Goal: Information Seeking & Learning: Learn about a topic

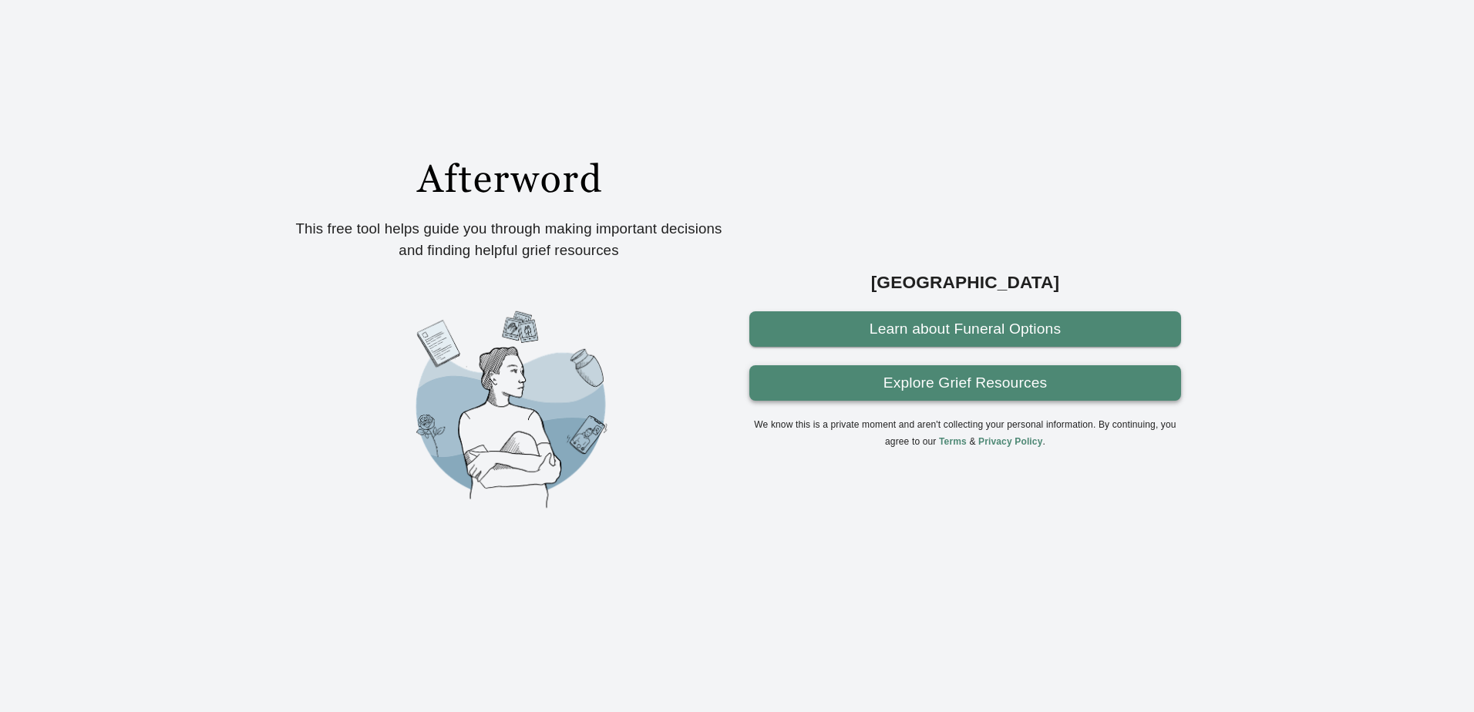
click at [946, 391] on link "Explore Grief Resources" at bounding box center [965, 382] width 432 height 35
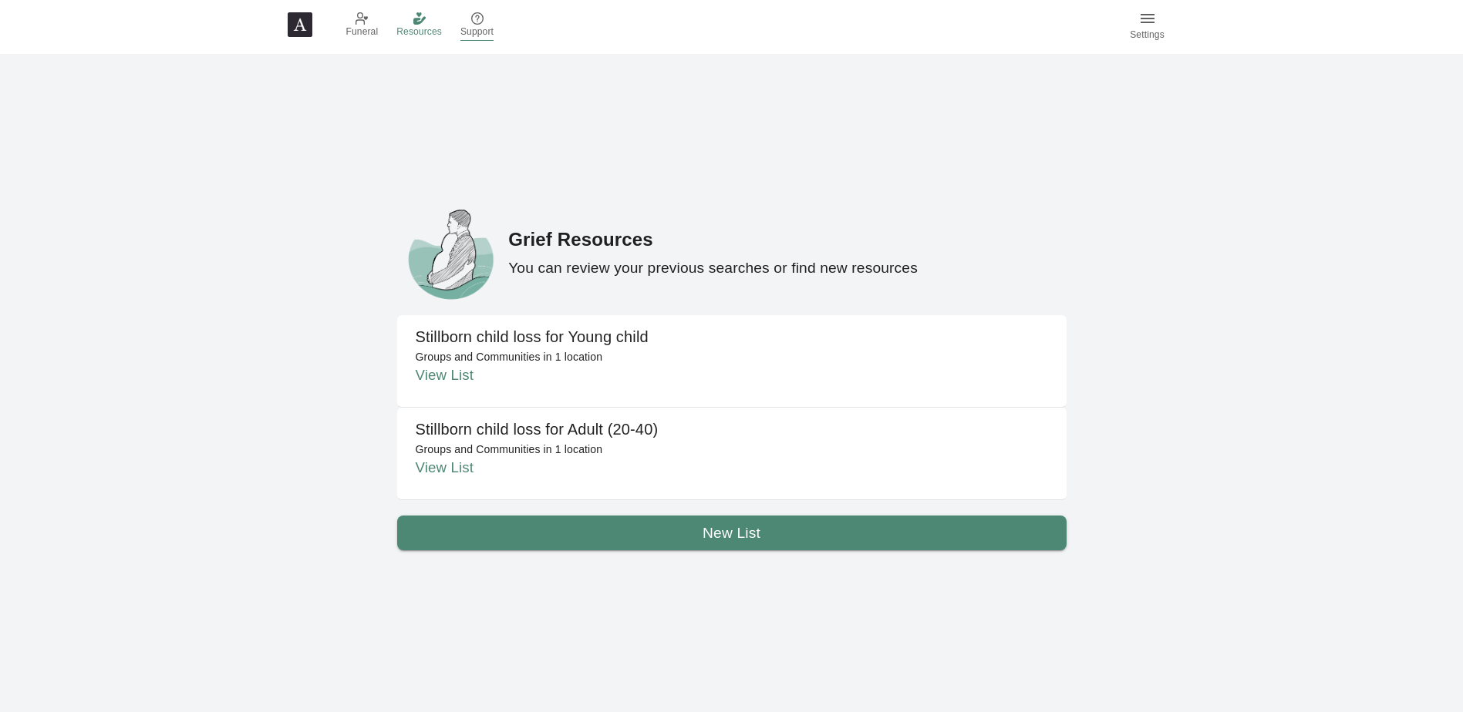
click at [479, 19] on icon at bounding box center [477, 18] width 12 height 12
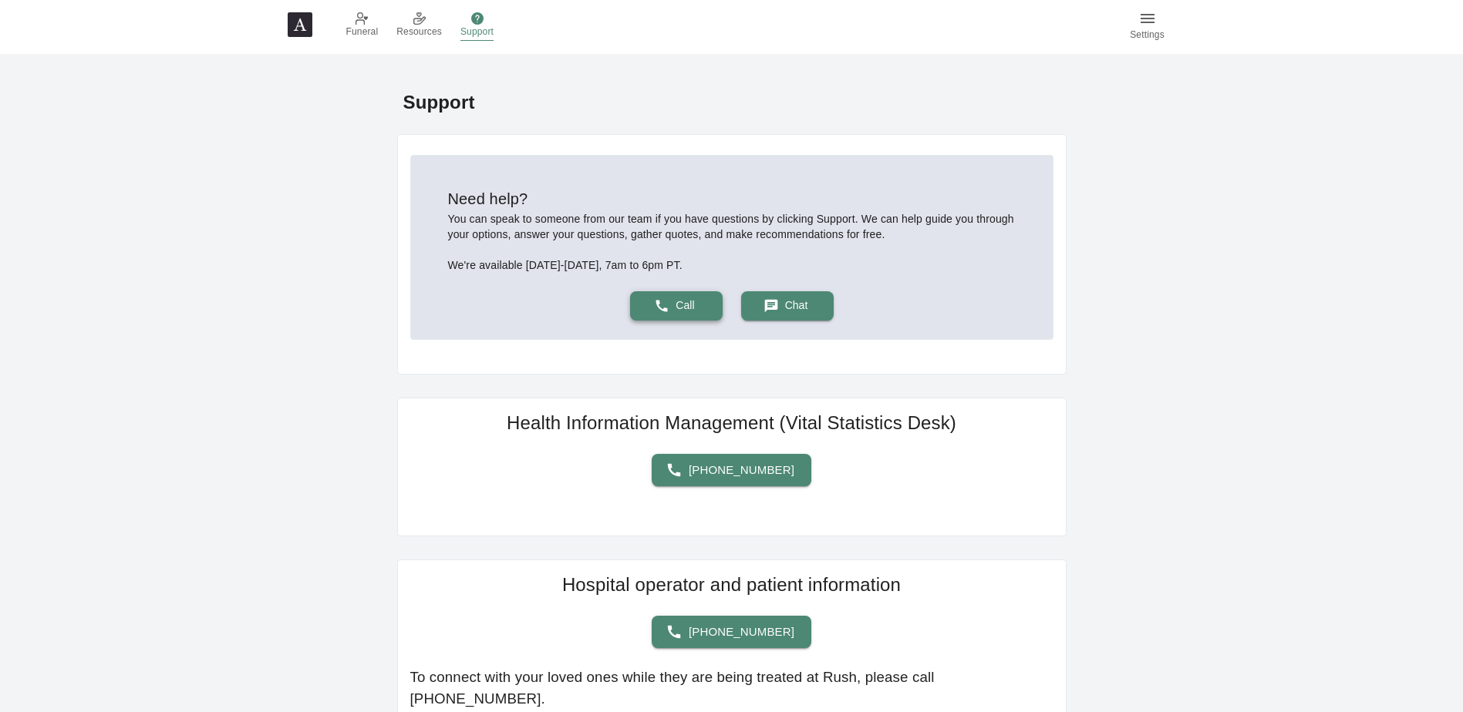
click at [700, 306] on link "Call" at bounding box center [676, 305] width 93 height 29
click at [1024, 318] on div "Need help? You can speak to someone from our team if you have questions by clic…" at bounding box center [732, 247] width 592 height 183
click at [808, 310] on button "Chat" at bounding box center [787, 305] width 93 height 29
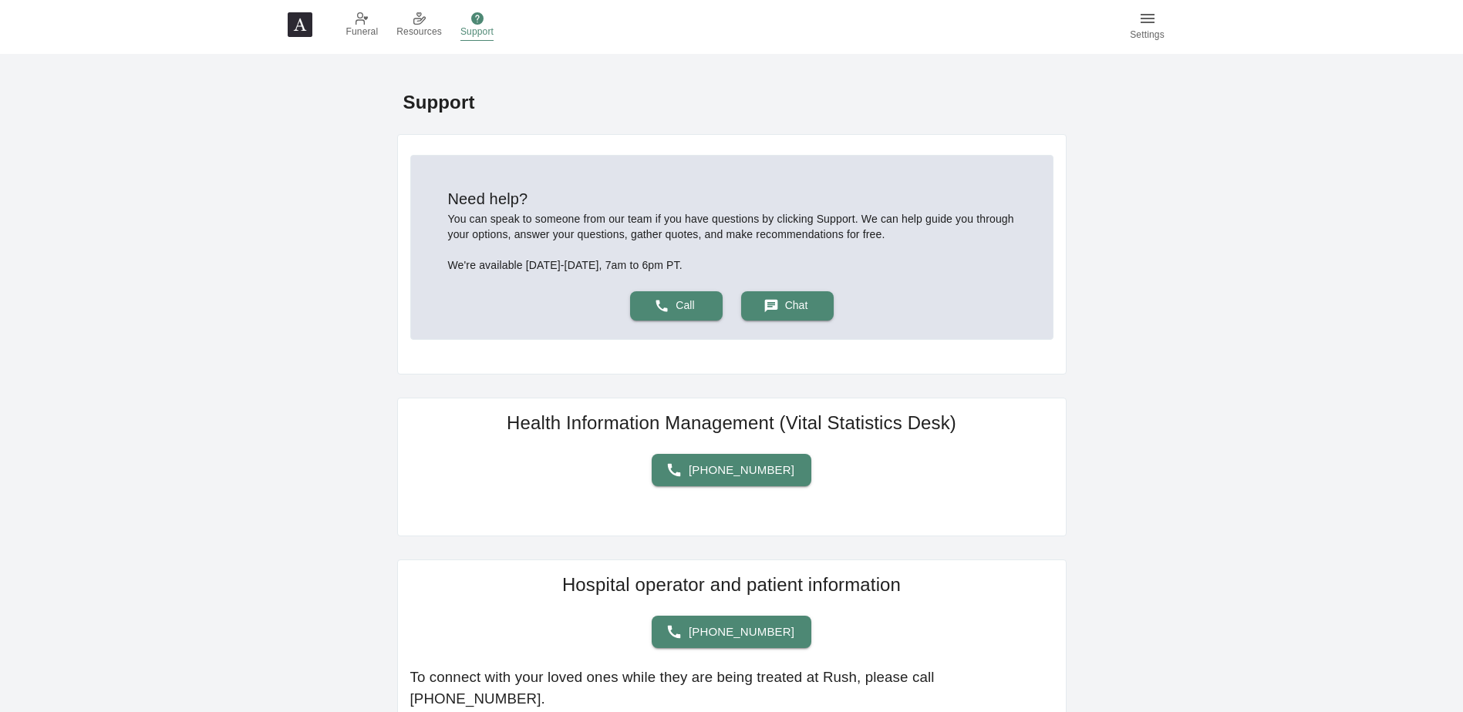
click at [296, 17] on img at bounding box center [300, 24] width 25 height 25
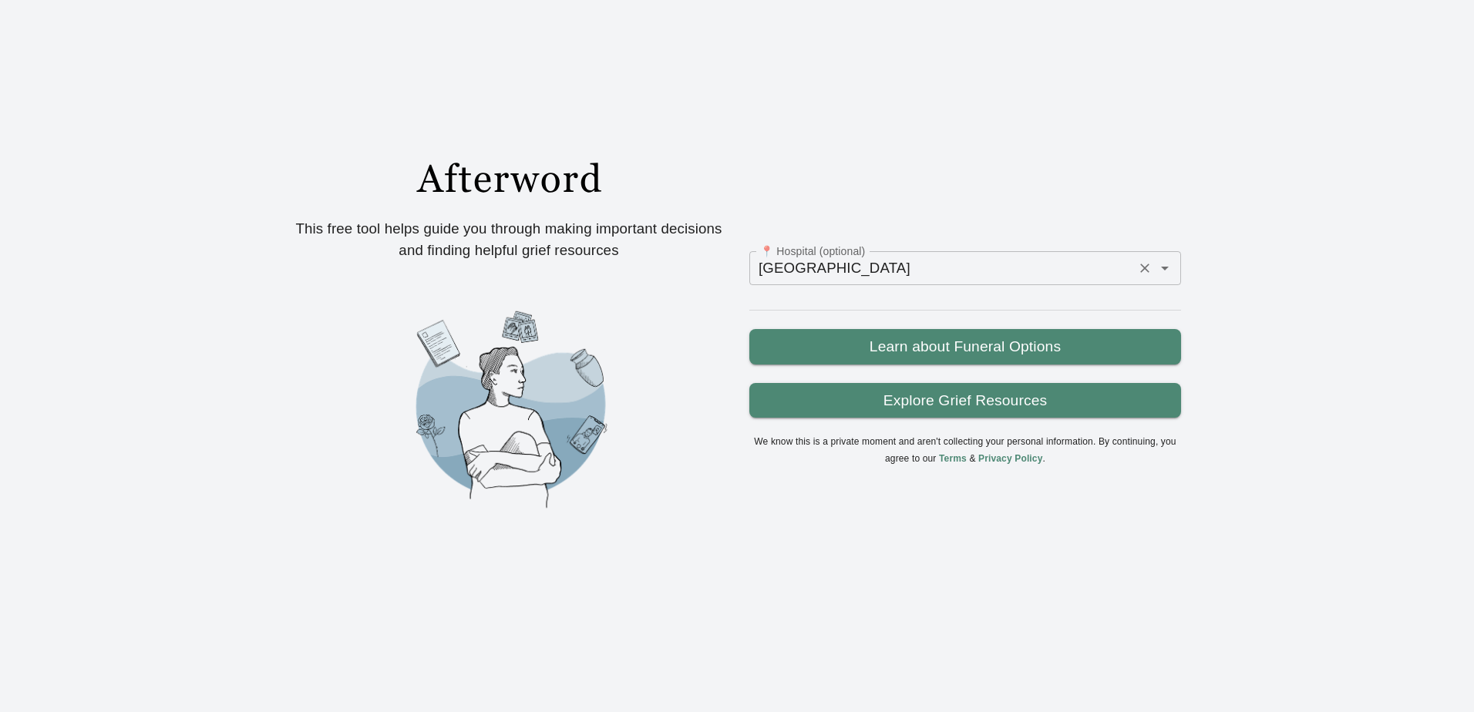
click at [1041, 281] on div "Rush University Medical Center 📍 Hospital (optional)" at bounding box center [965, 268] width 432 height 34
click at [1149, 264] on icon "Clear" at bounding box center [1144, 268] width 9 height 9
click at [975, 406] on link "Explore Grief Resources" at bounding box center [965, 400] width 432 height 35
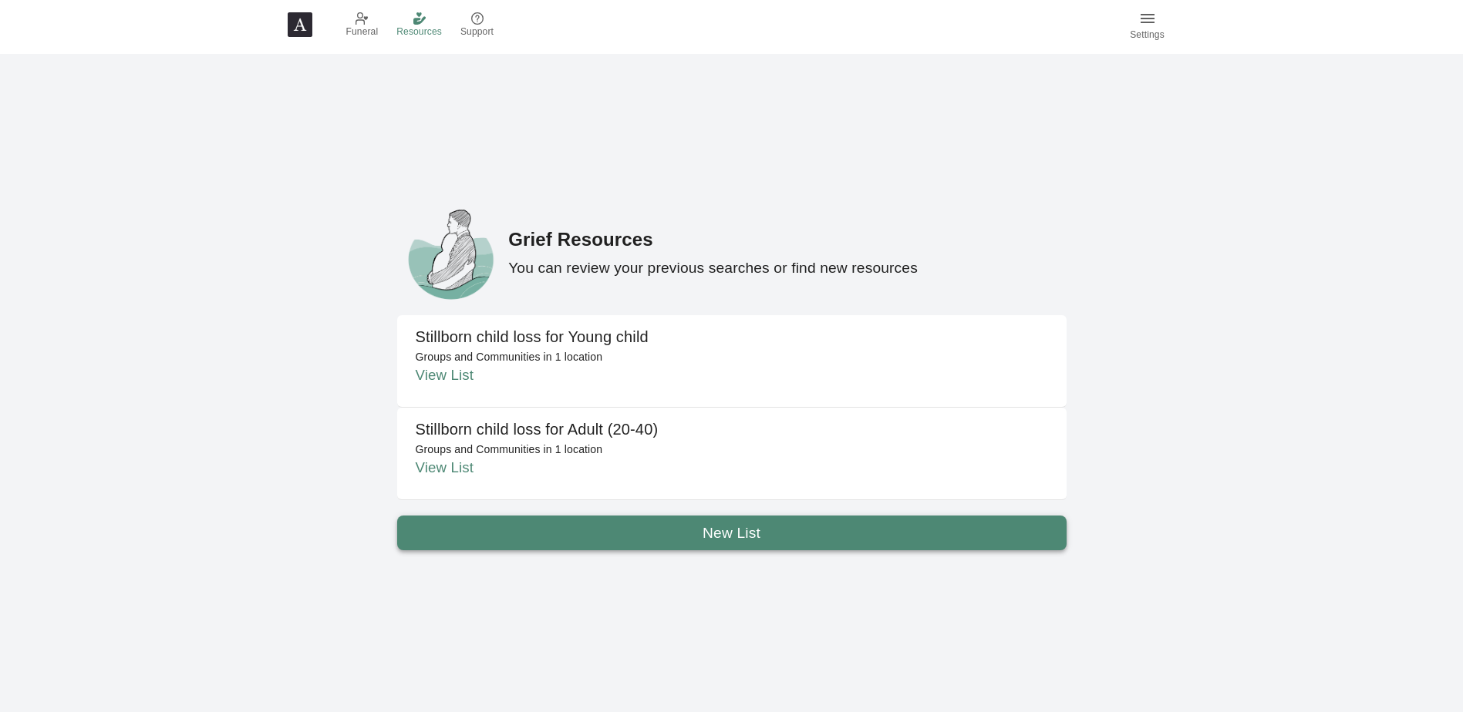
click at [776, 543] on link "New List" at bounding box center [731, 533] width 669 height 35
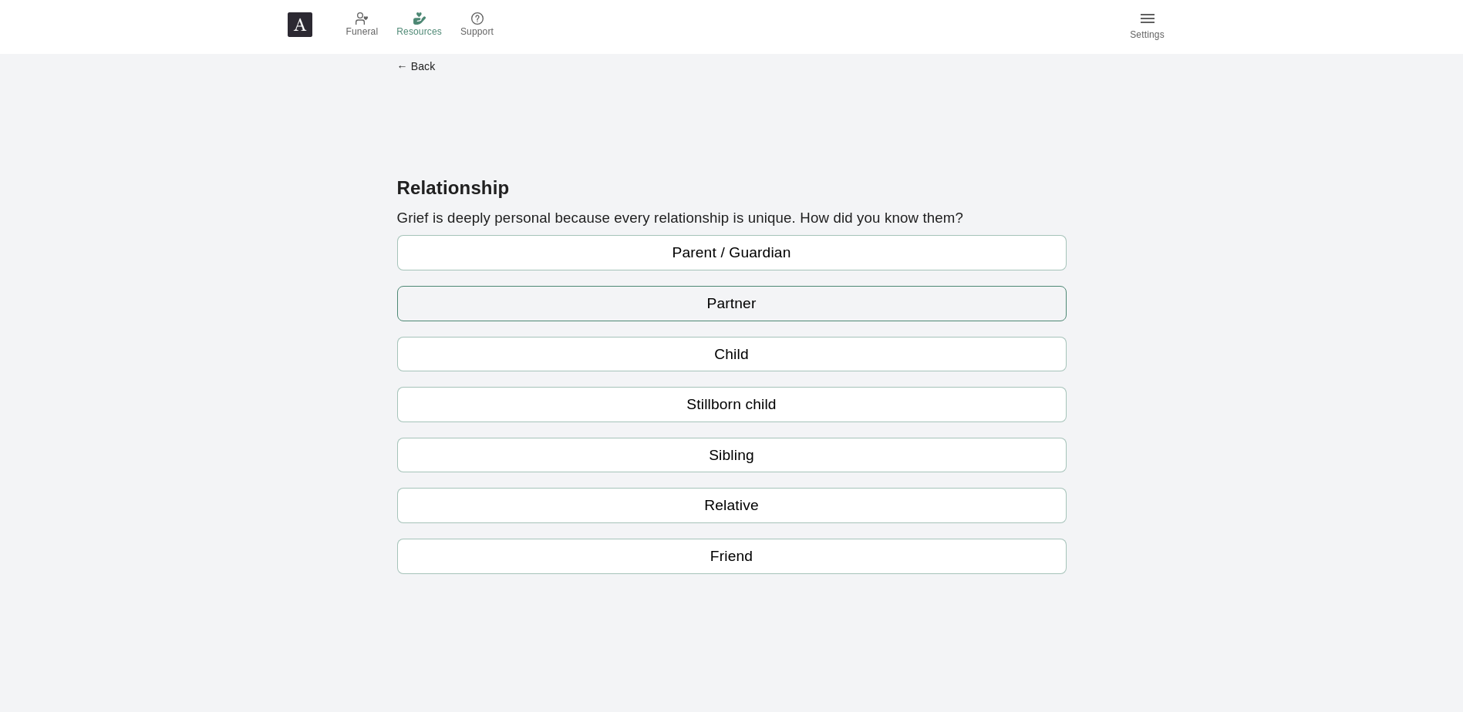
click at [776, 301] on link "Partner" at bounding box center [731, 303] width 669 height 35
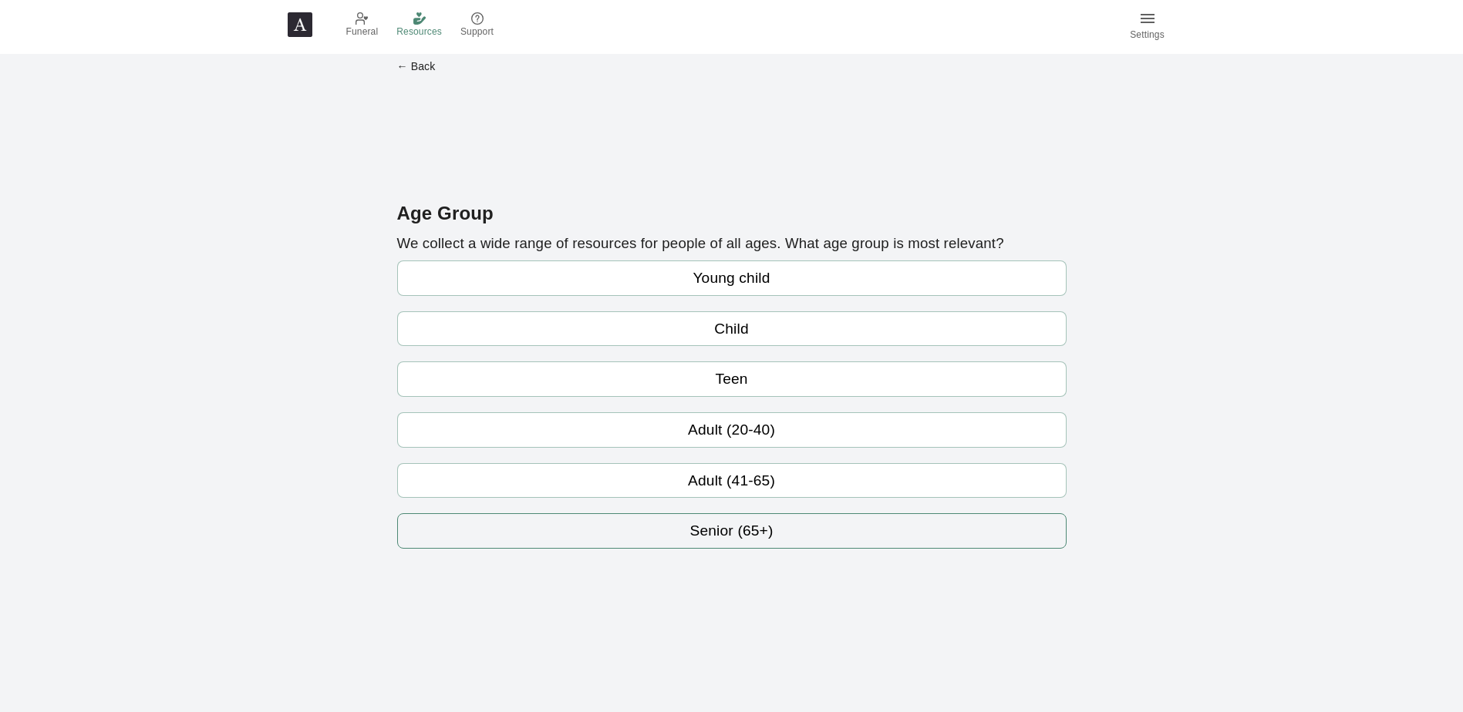
click at [788, 536] on link "Senior (65+)" at bounding box center [731, 530] width 669 height 35
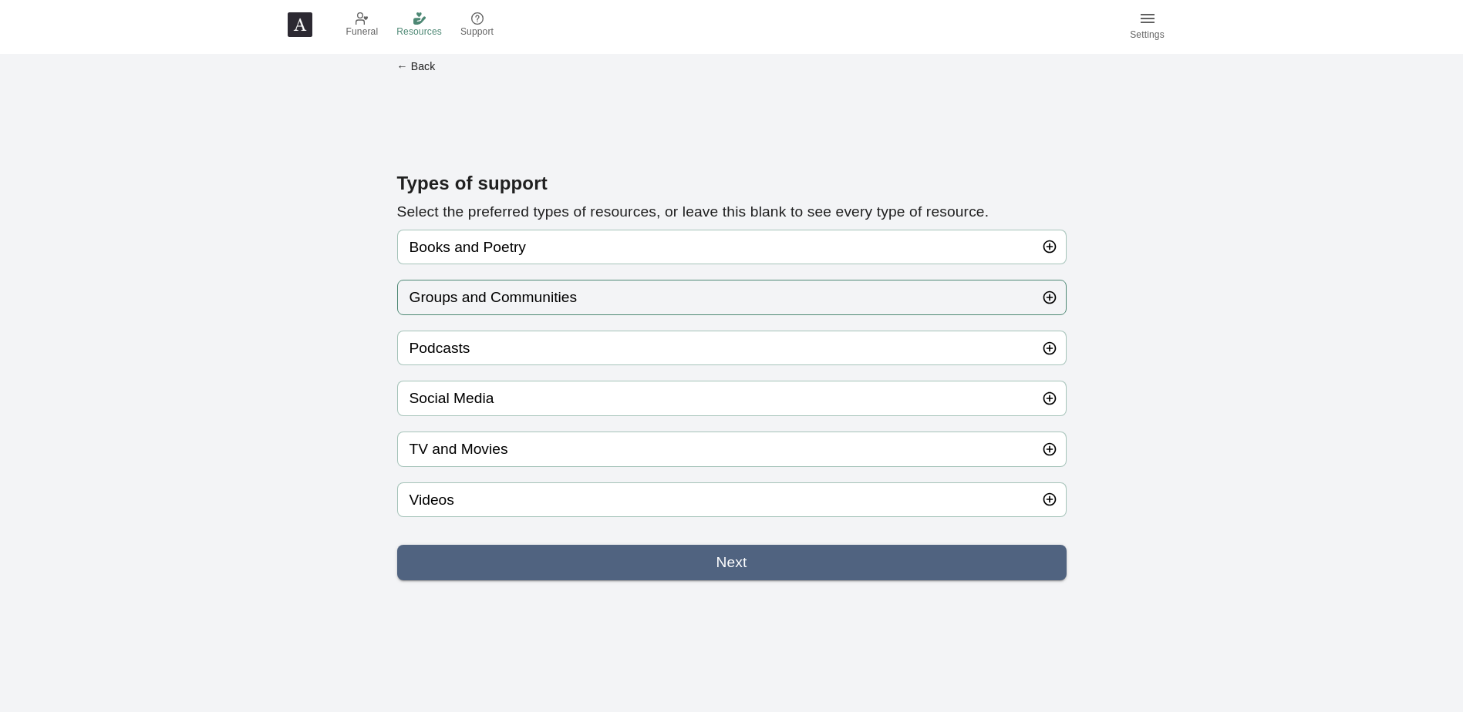
click at [608, 295] on button "Groups and Communities" at bounding box center [731, 297] width 669 height 35
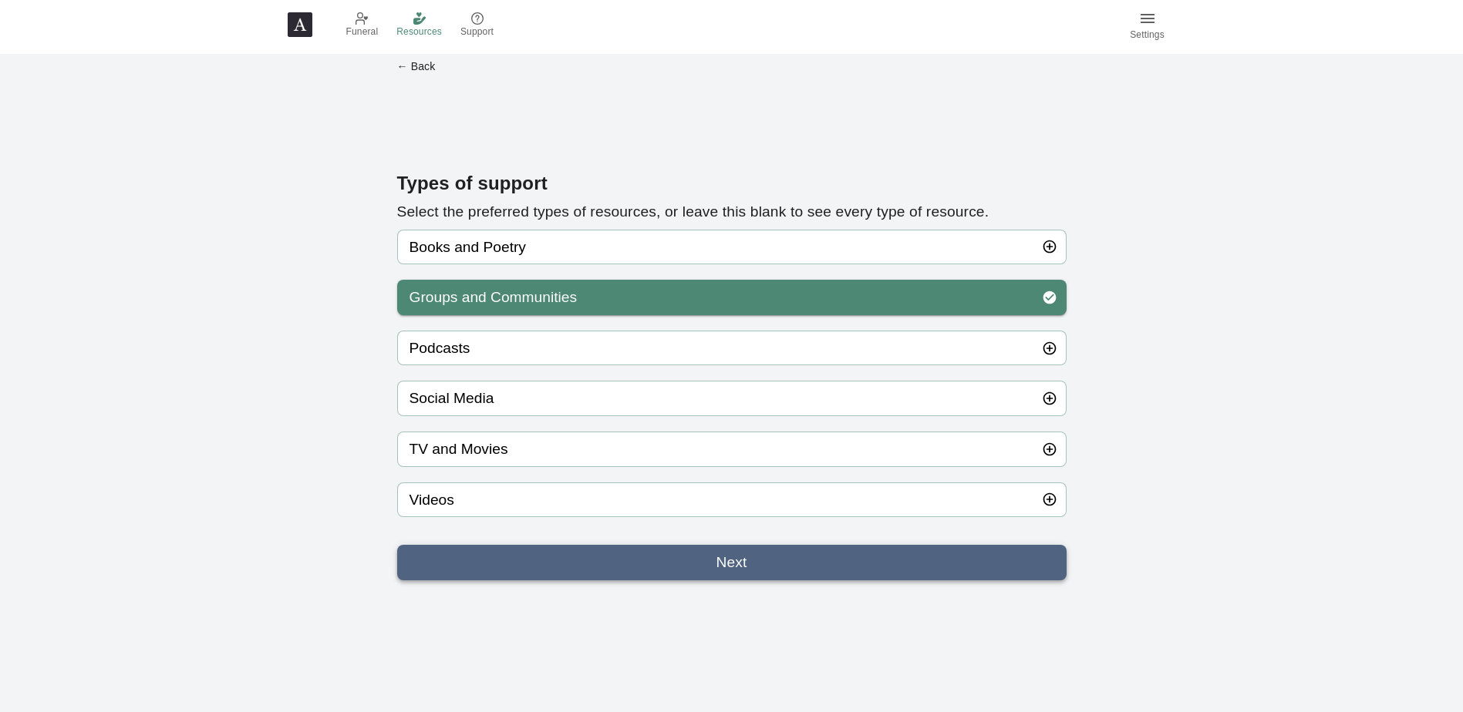
click at [725, 573] on link "Next" at bounding box center [731, 562] width 669 height 35
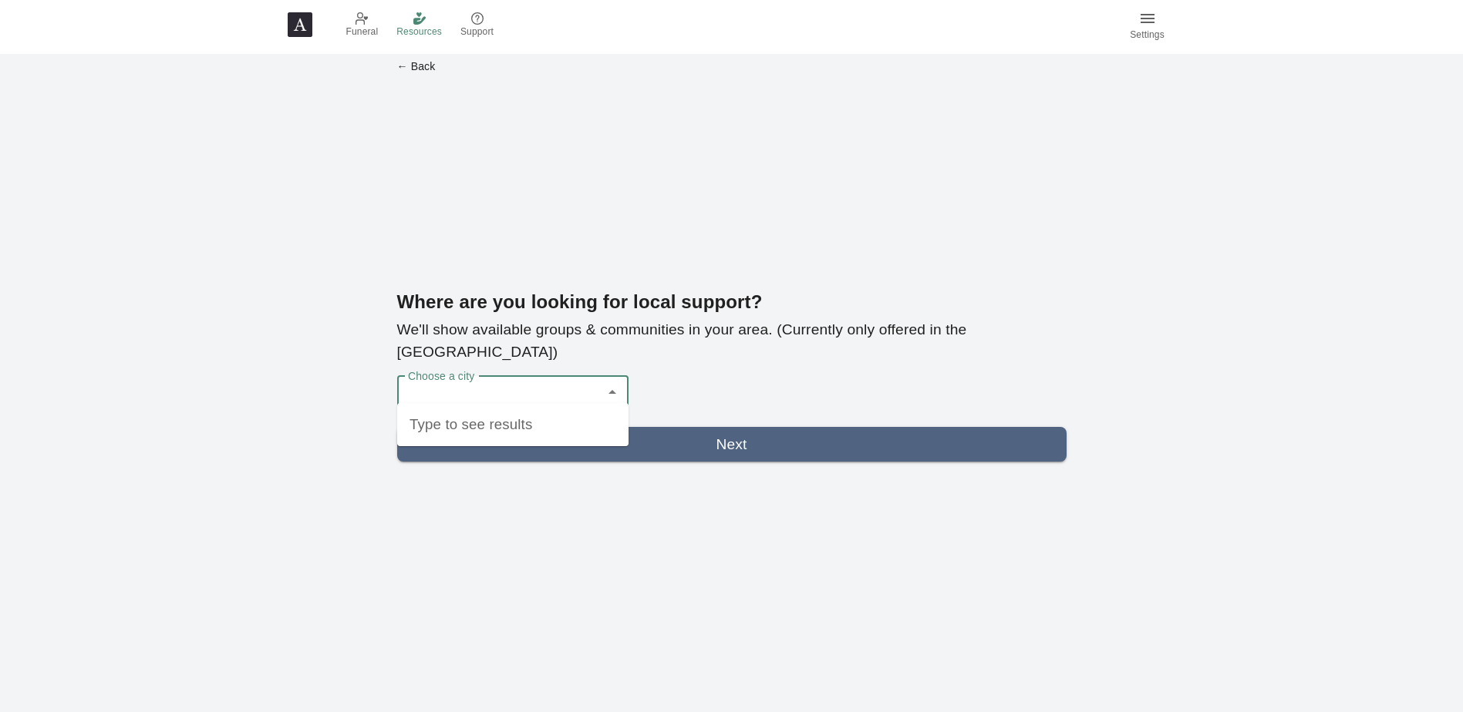
click at [584, 382] on input "Choose a city" at bounding box center [501, 392] width 194 height 32
type input "60612"
click at [695, 427] on link "Next" at bounding box center [731, 444] width 669 height 35
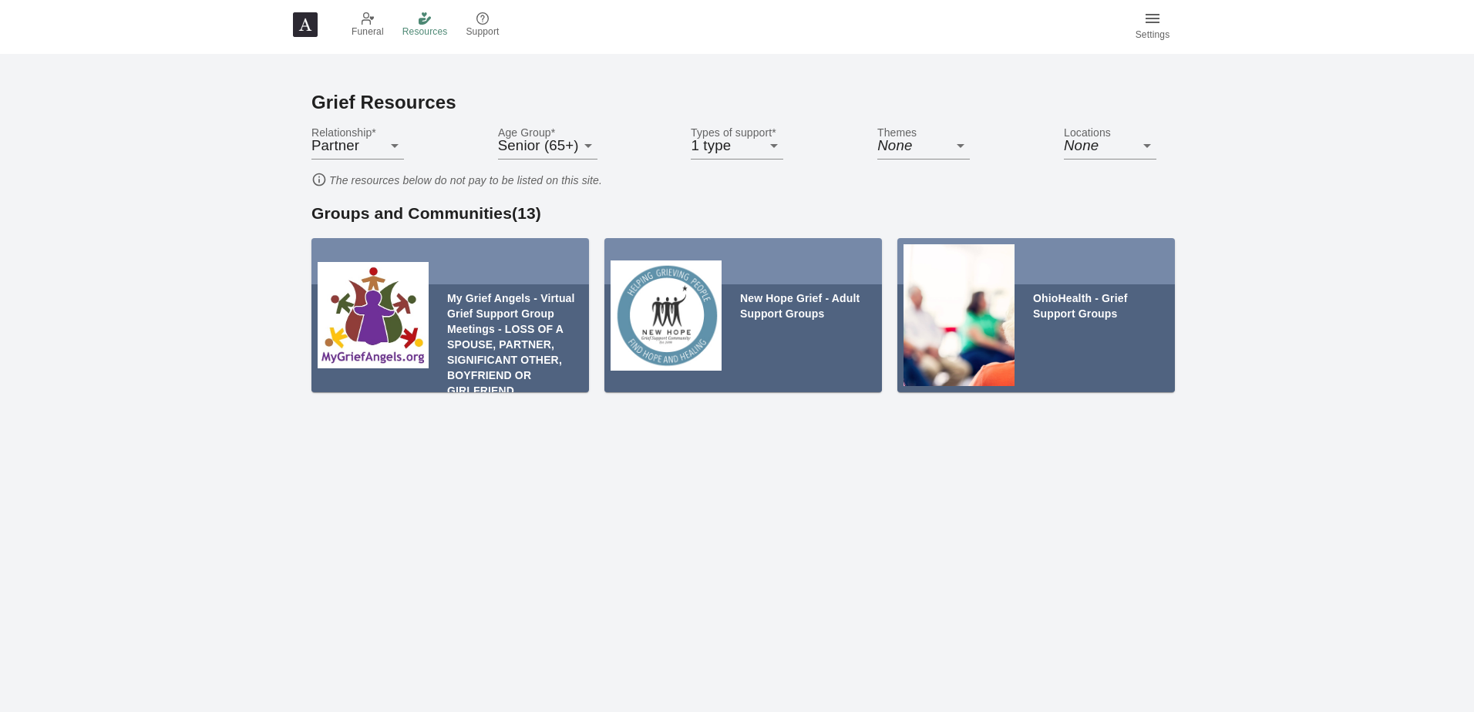
drag, startPoint x: 463, startPoint y: 404, endPoint x: 537, endPoint y: 408, distance: 73.3
click at [537, 406] on div "My Grief Angels - Virtual Grief Support Group Meetings - LOSS OF A SPOUSE, PART…" at bounding box center [737, 321] width 888 height 167
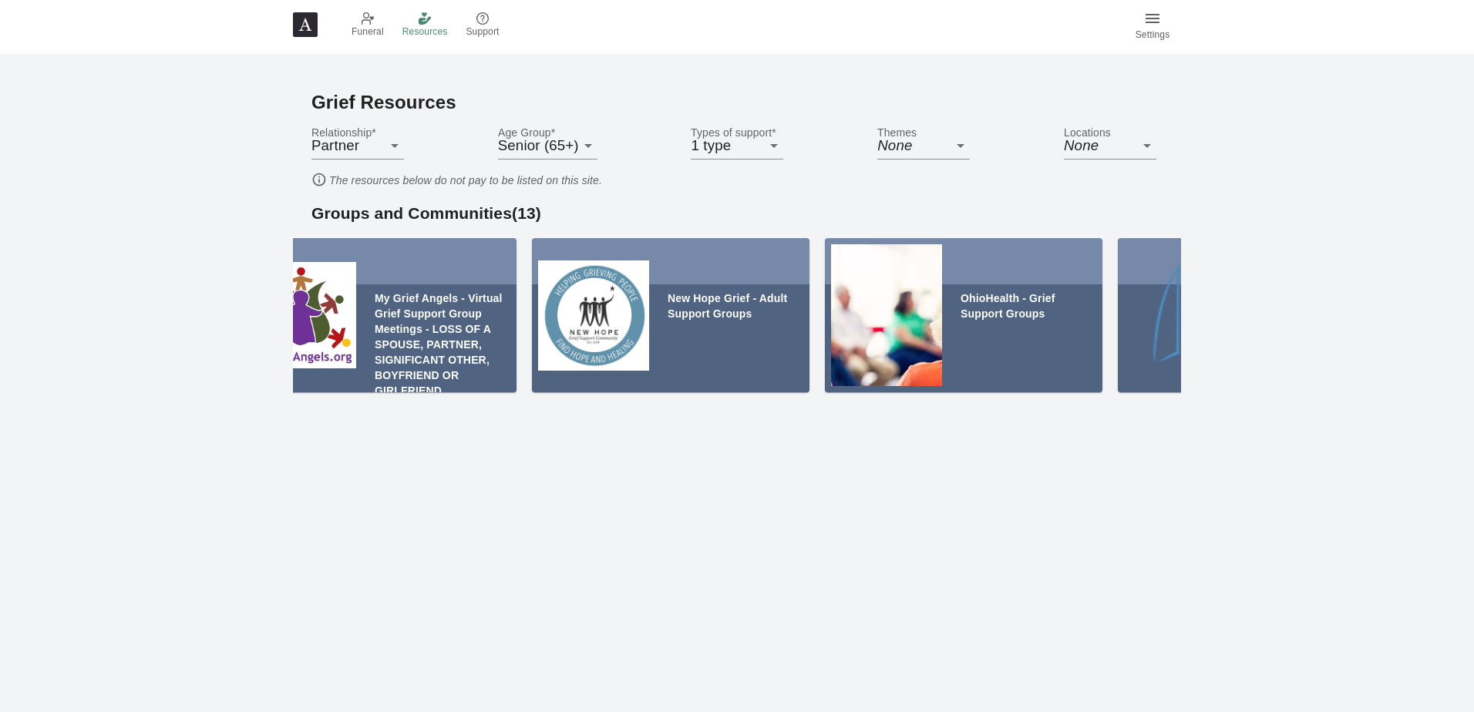
scroll to position [0, 69]
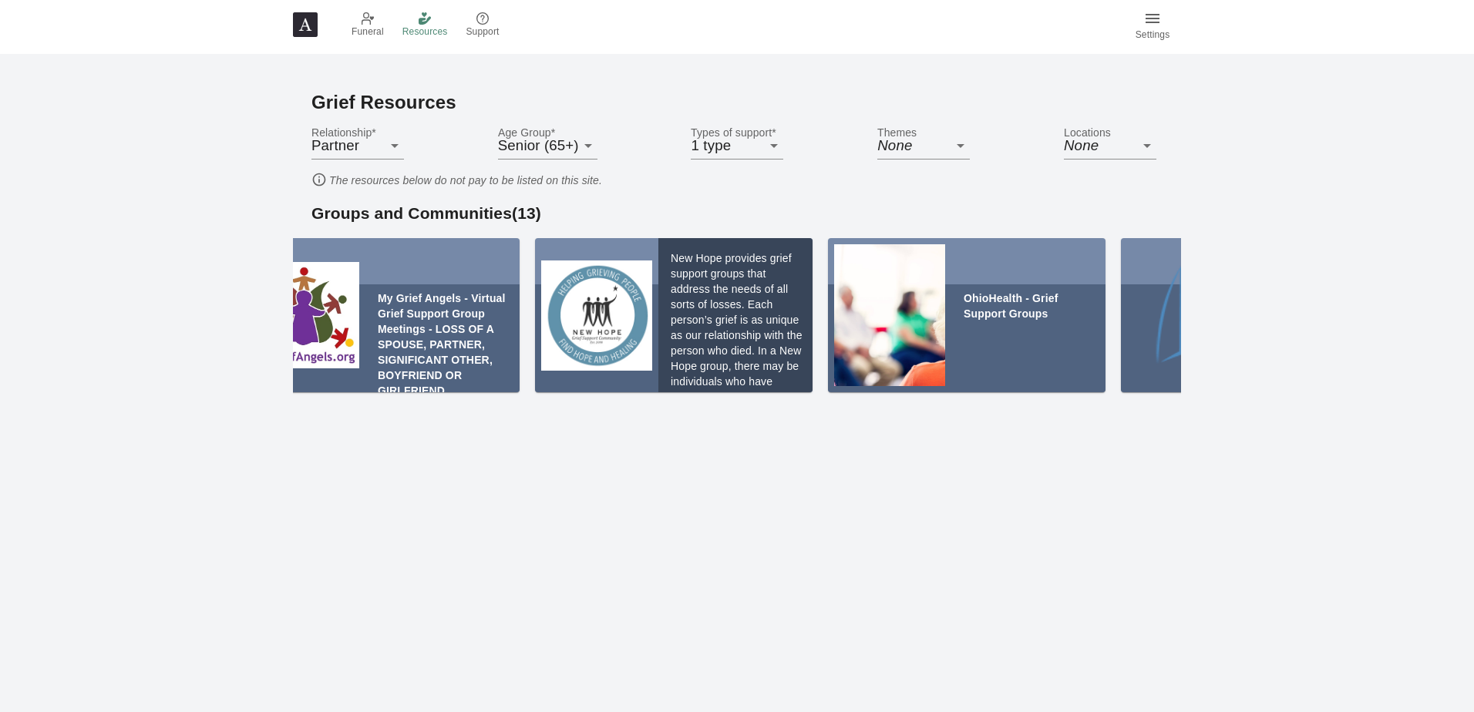
click at [712, 315] on div "New Hope provides grief support groups that address the needs of all sorts of l…" at bounding box center [735, 315] width 154 height 154
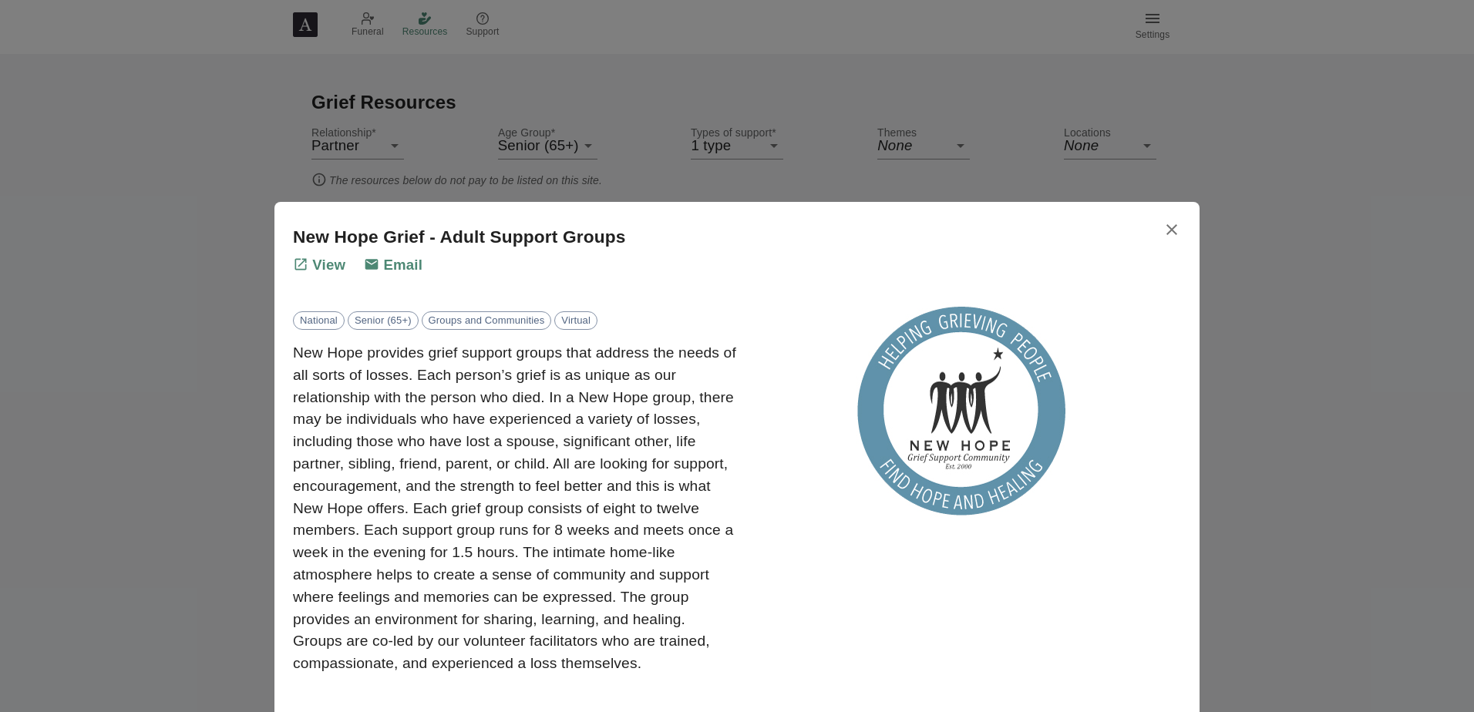
click at [1175, 230] on icon "button" at bounding box center [1172, 229] width 19 height 19
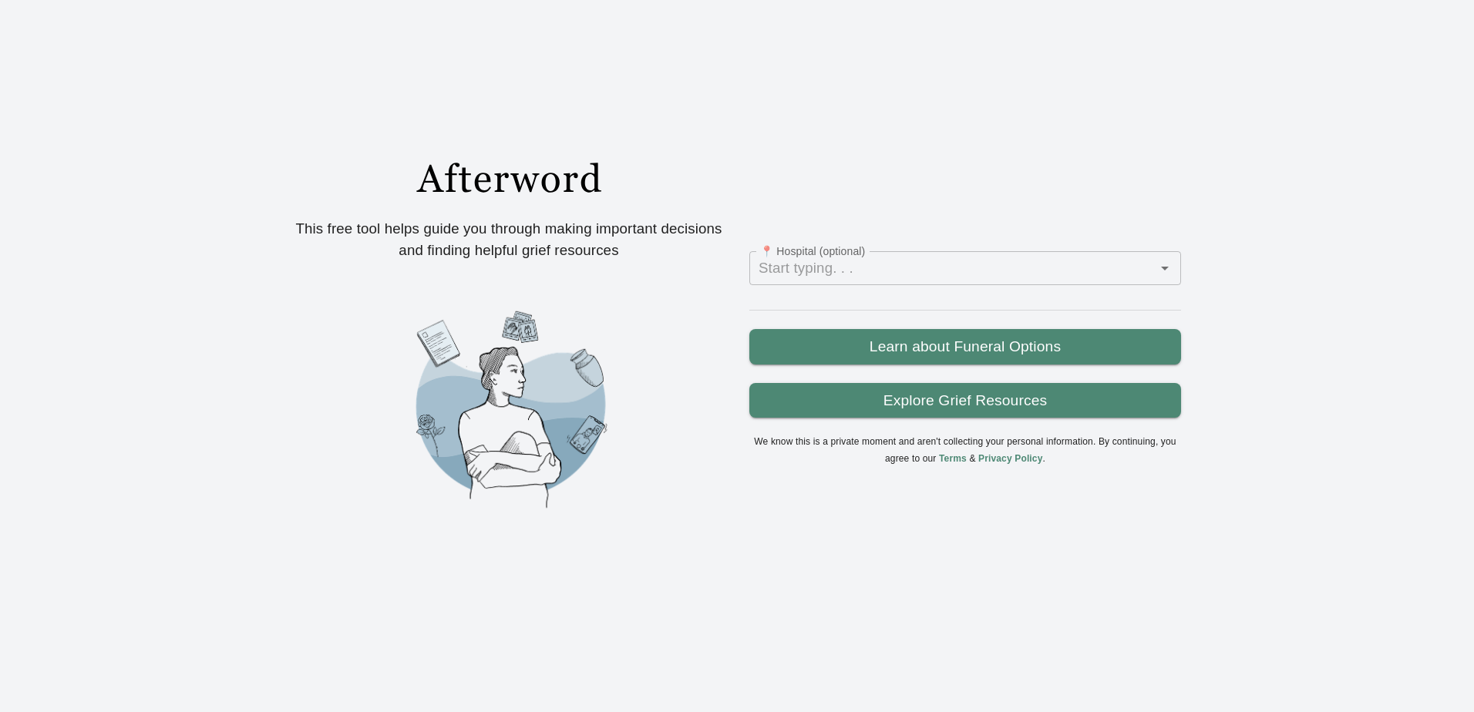
click at [1089, 529] on div "This free tool helps guide you through making important decisions and finding h…" at bounding box center [737, 356] width 888 height 436
